Goal: Task Accomplishment & Management: Use online tool/utility

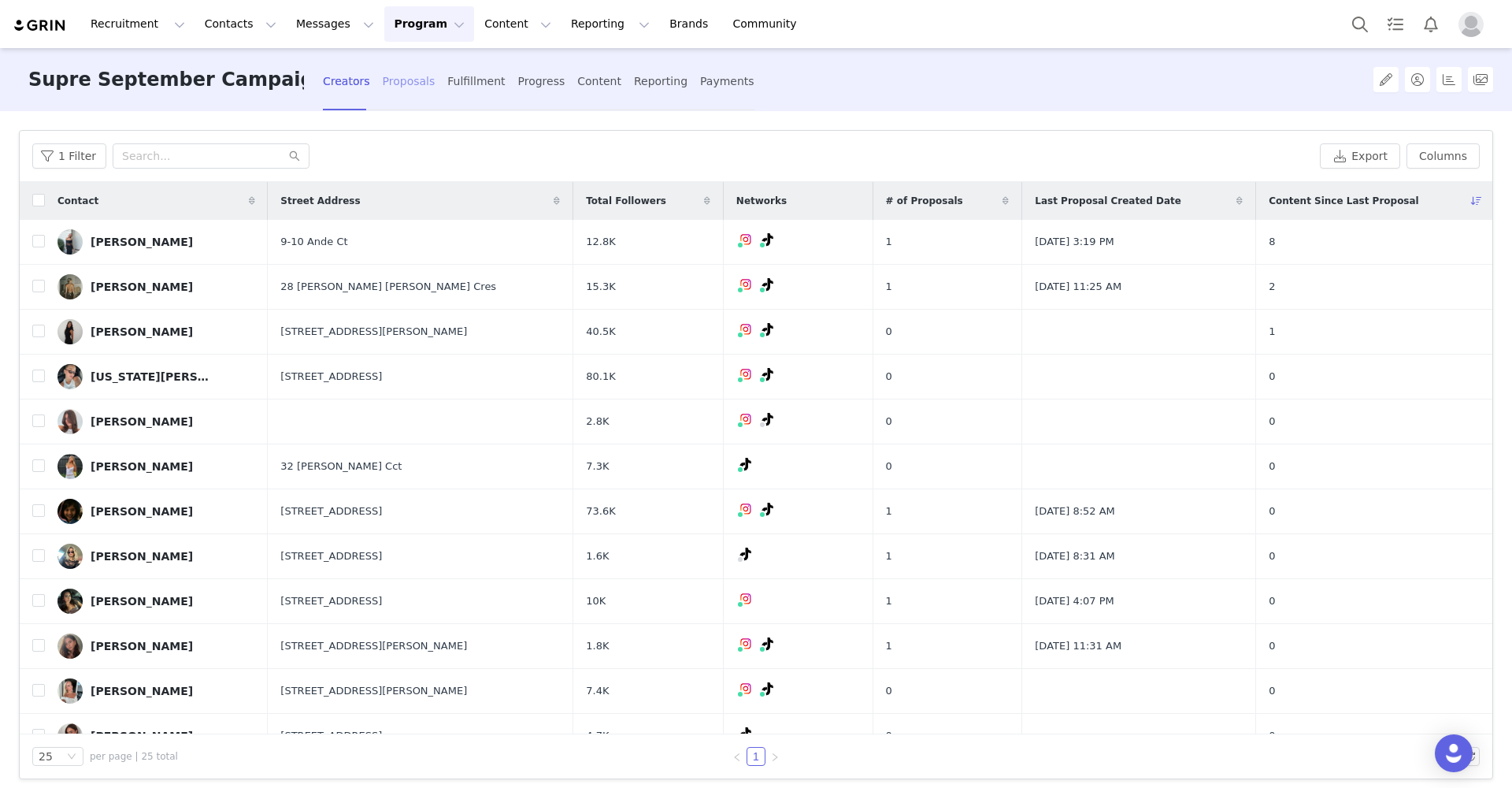
click at [399, 87] on div "Proposals" at bounding box center [408, 82] width 52 height 42
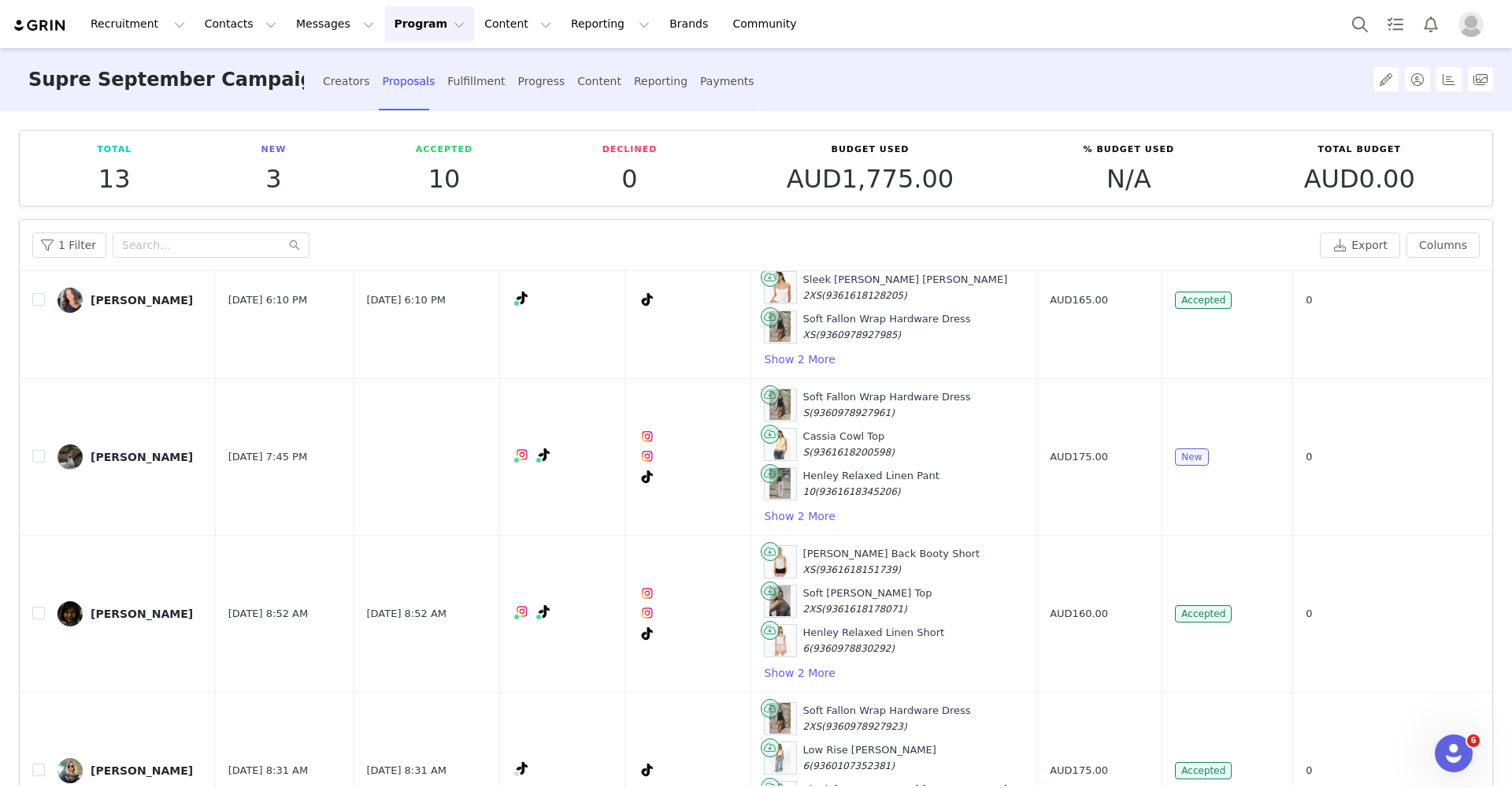
scroll to position [1499, 0]
click at [836, 511] on button "Show 2 More" at bounding box center [800, 515] width 72 height 19
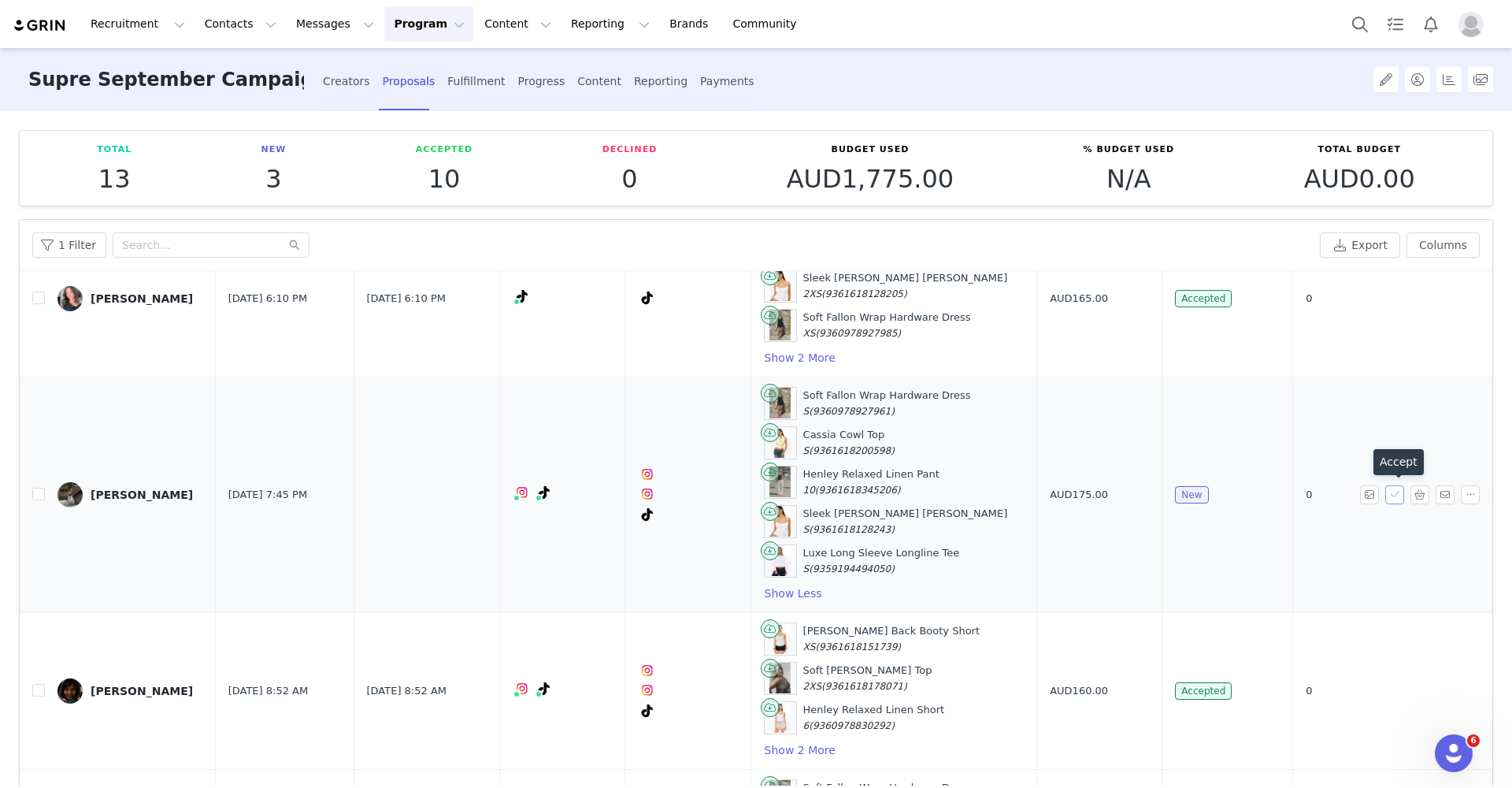
click at [1399, 492] on button "button" at bounding box center [1394, 495] width 19 height 19
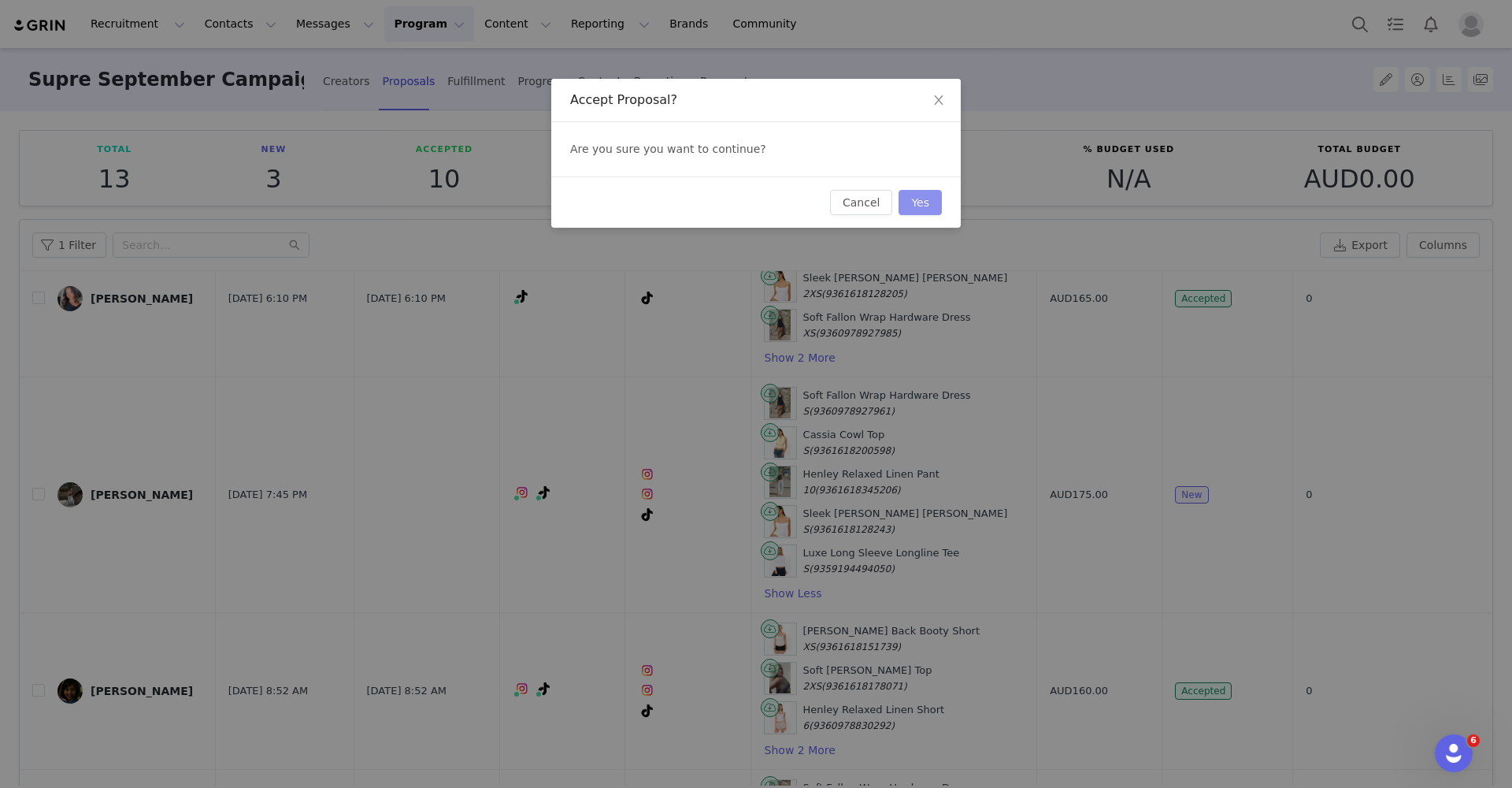
click at [920, 211] on button "Yes" at bounding box center [920, 202] width 43 height 25
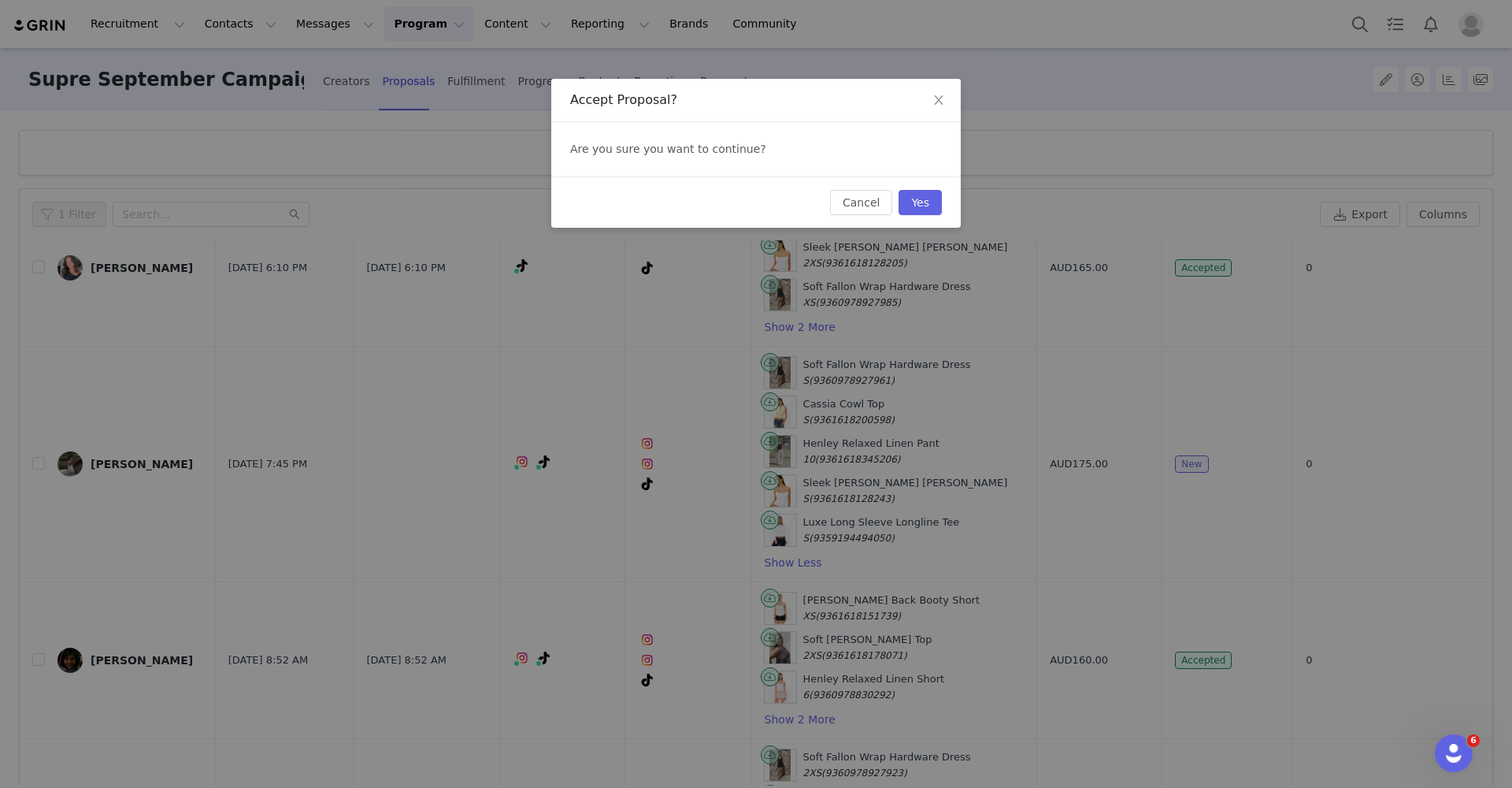
scroll to position [0, 0]
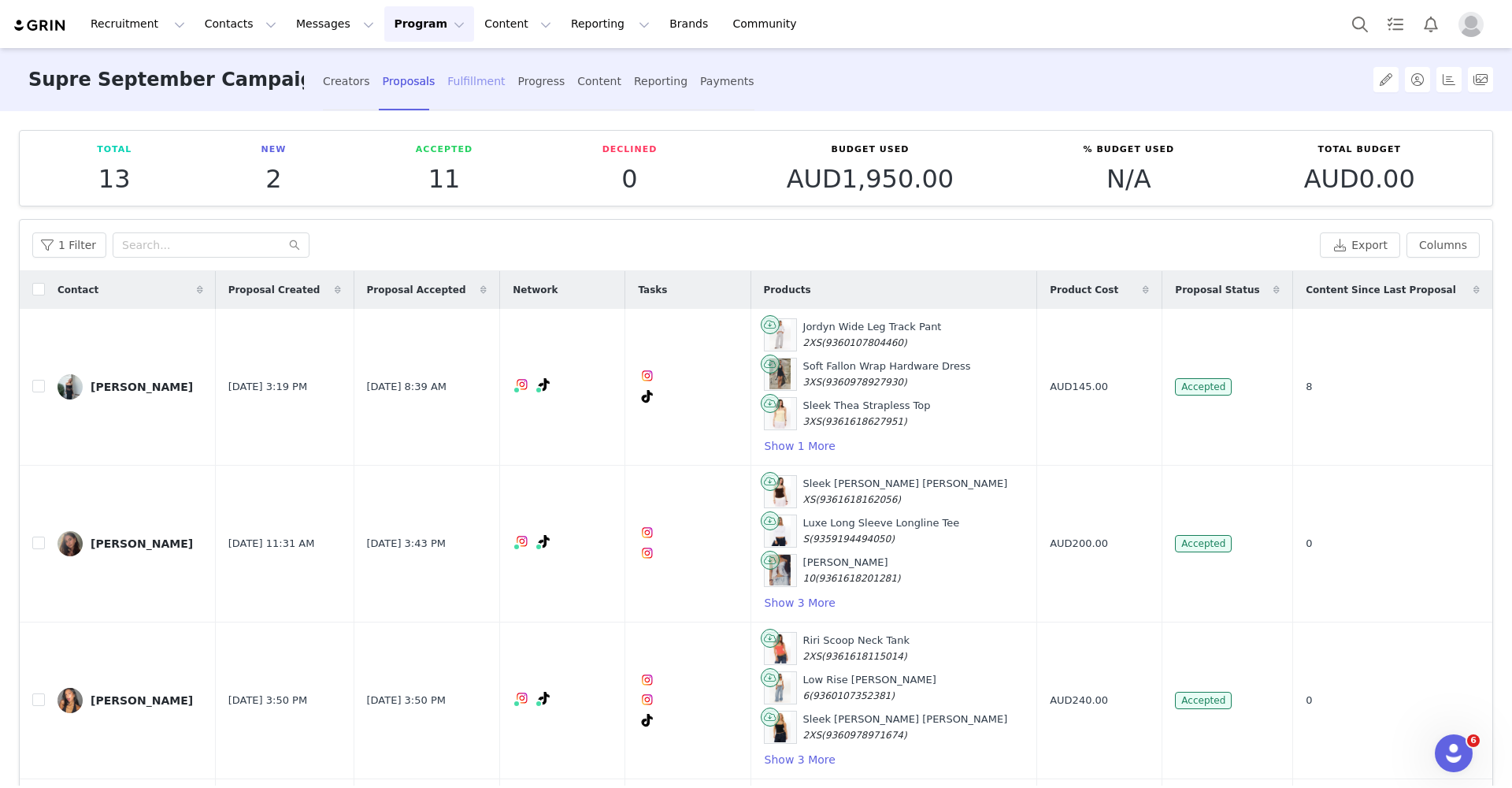
drag, startPoint x: 468, startPoint y: 82, endPoint x: 479, endPoint y: 80, distance: 11.2
click at [478, 79] on div "Fulfillment" at bounding box center [476, 82] width 58 height 42
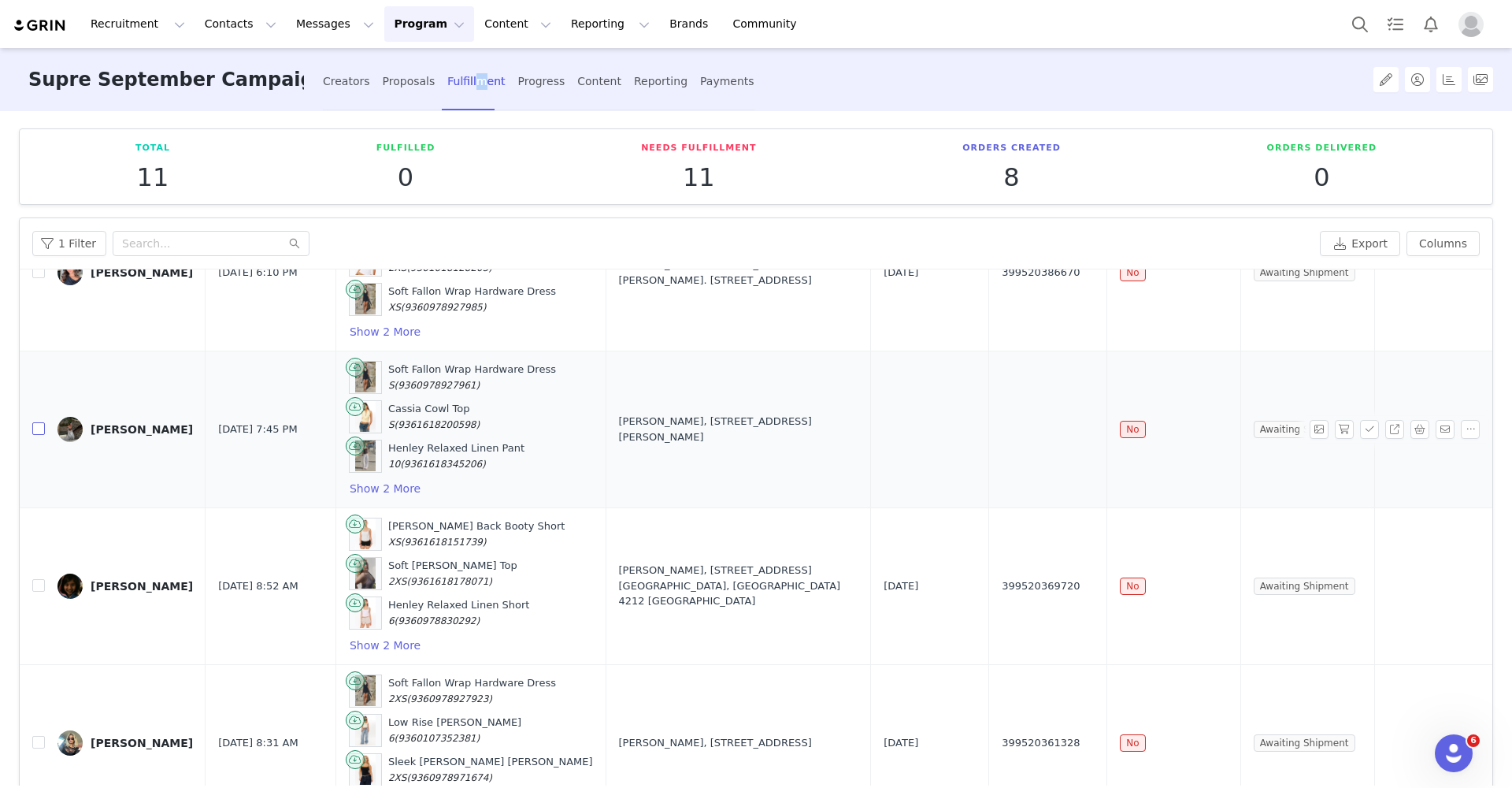
click at [36, 433] on input "checkbox" at bounding box center [39, 428] width 13 height 13
checkbox input "true"
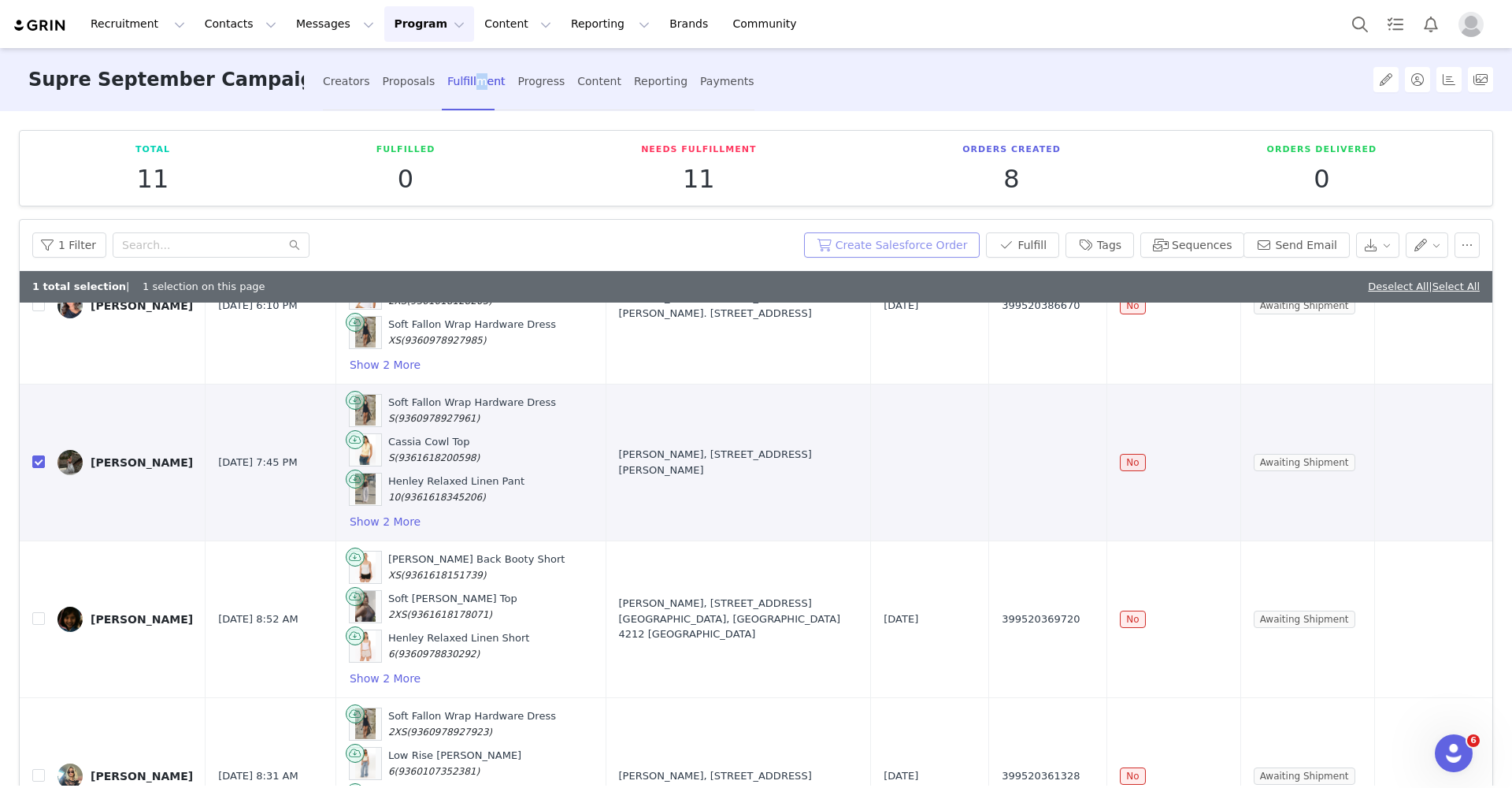
click at [961, 249] on button "Create Salesforce Order" at bounding box center [892, 244] width 176 height 25
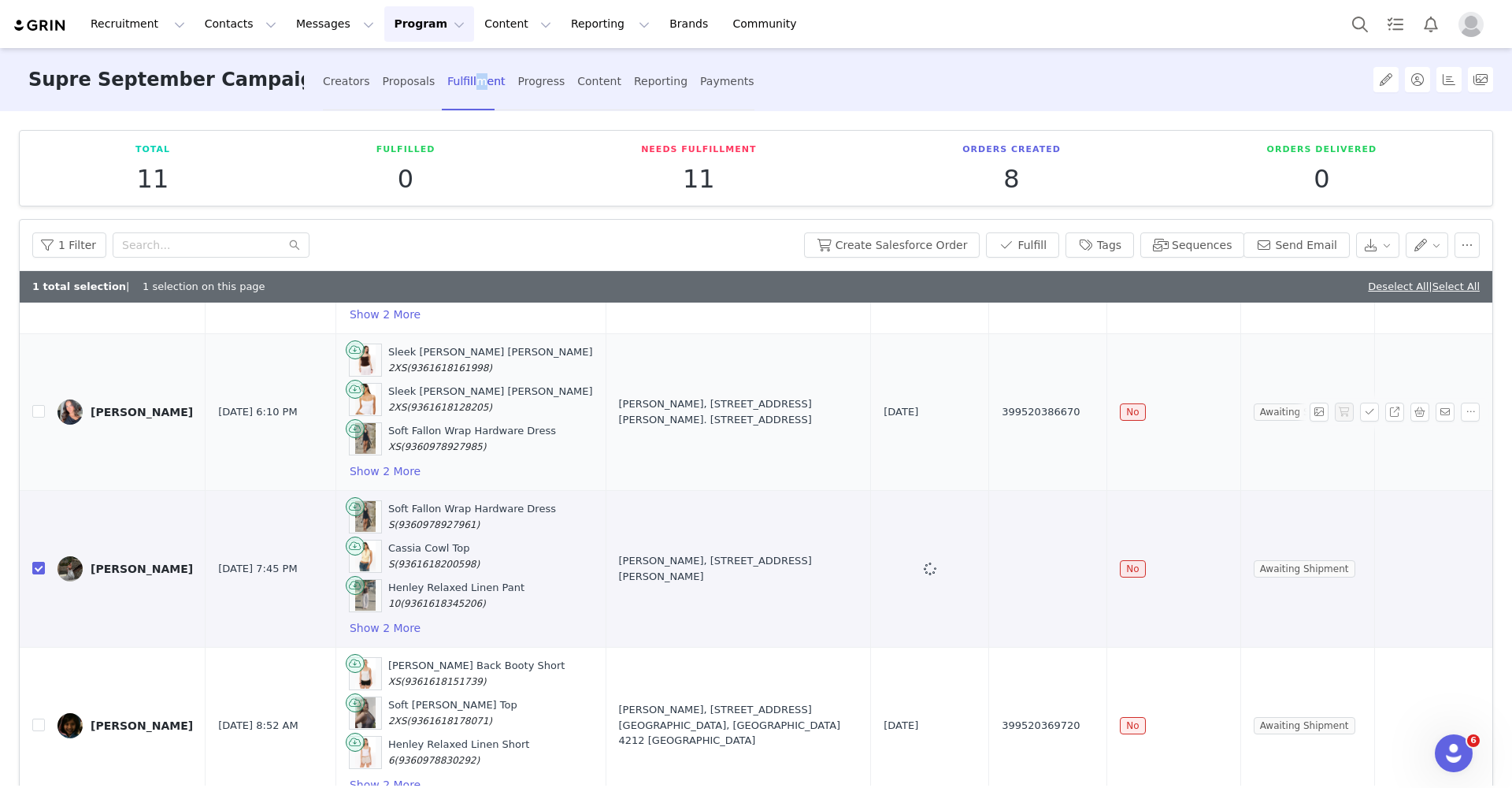
scroll to position [1138, 0]
